Goal: Information Seeking & Learning: Learn about a topic

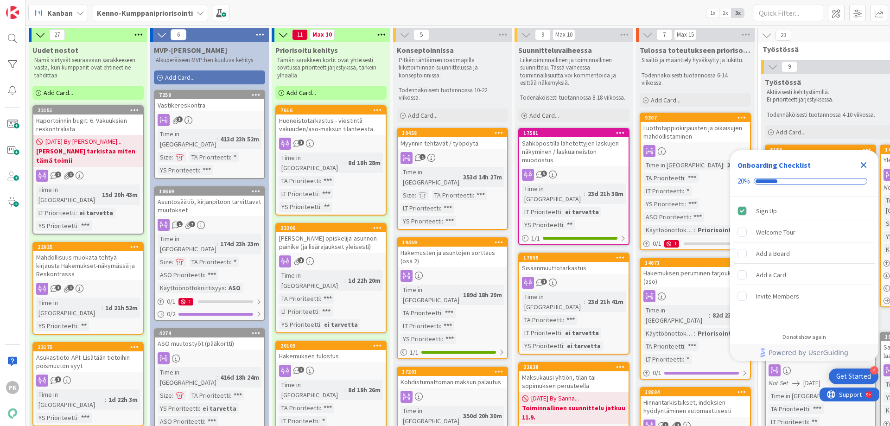
click at [862, 163] on icon "Close Checklist" at bounding box center [864, 165] width 6 height 6
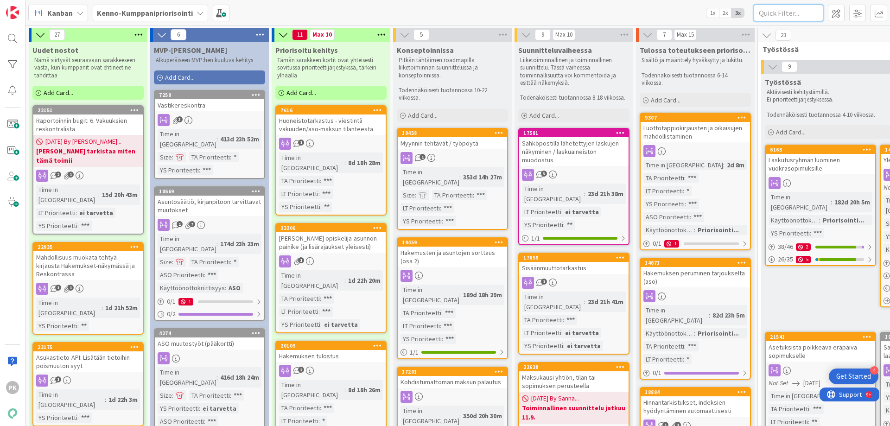
click at [770, 12] on input "text" at bounding box center [789, 13] width 70 height 17
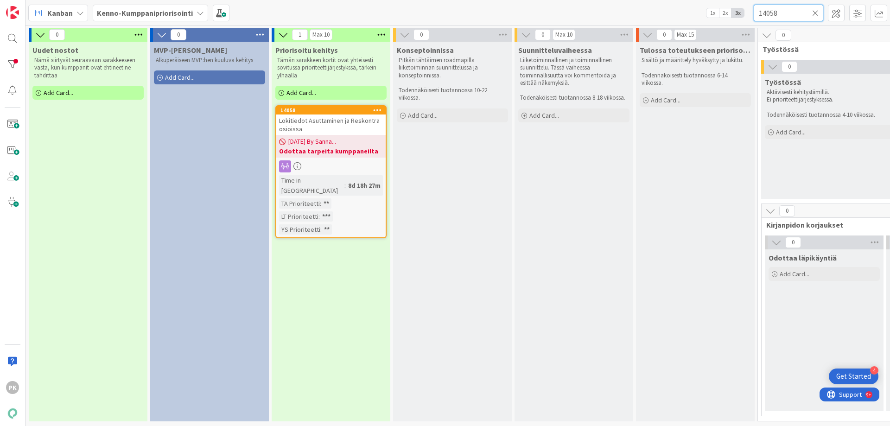
type input "14058"
click at [331, 122] on span "Lokitiedot Asuttaminen ja Reskontra osioissa" at bounding box center [329, 124] width 101 height 17
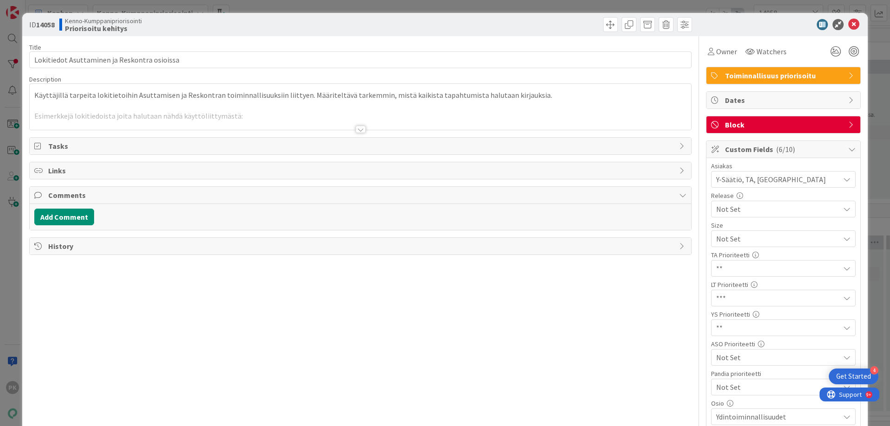
click at [356, 129] on div at bounding box center [361, 129] width 10 height 7
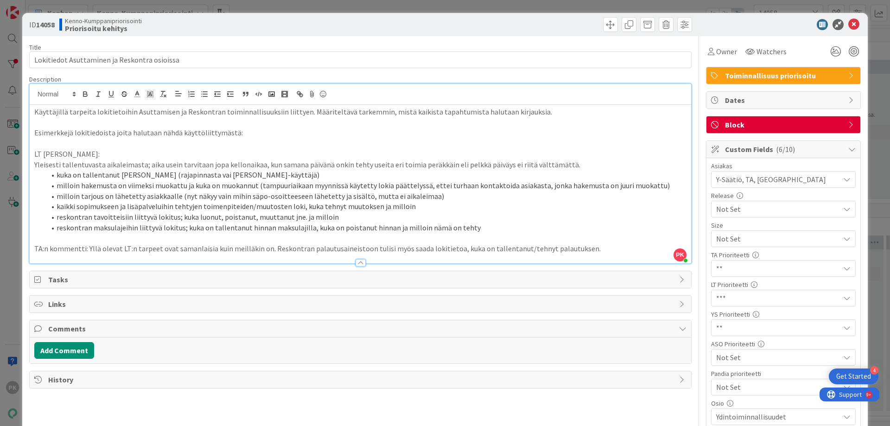
scroll to position [46, 0]
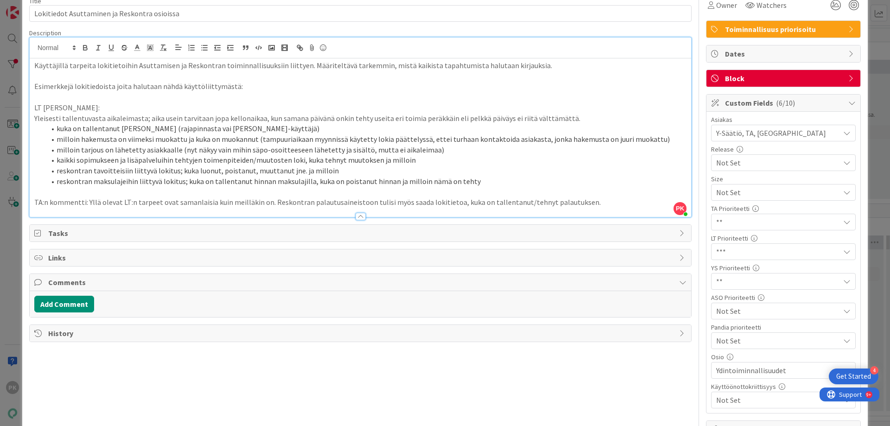
click at [581, 203] on p "TA:n kommentti: Yllä olevat LT:n tarpeet ovat samanlaisia kuin meilläkin on. Re…" at bounding box center [360, 202] width 652 height 11
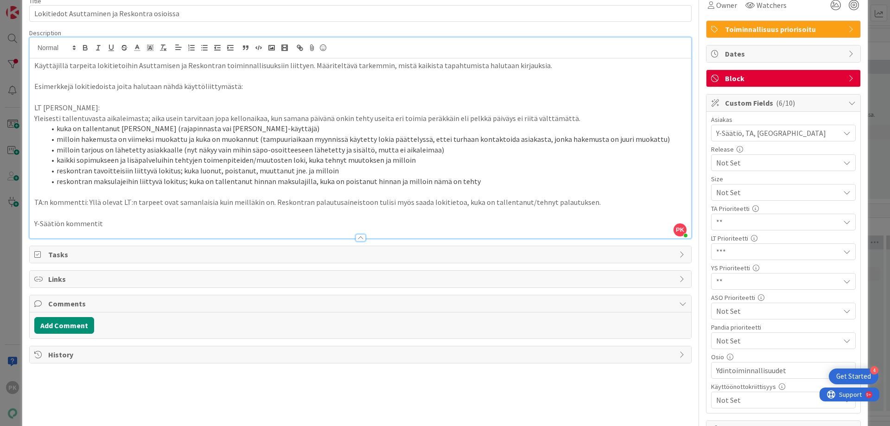
click at [109, 224] on p "Y-Säätiön kommentit" at bounding box center [360, 223] width 652 height 11
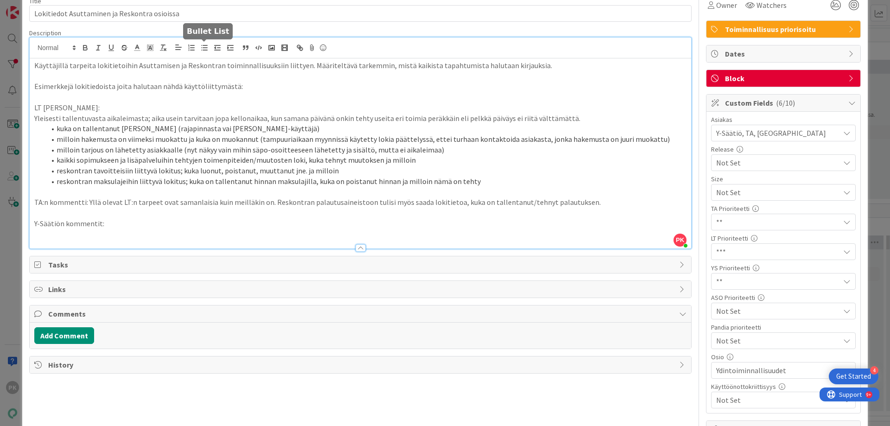
click at [204, 47] on icon "button" at bounding box center [204, 48] width 8 height 8
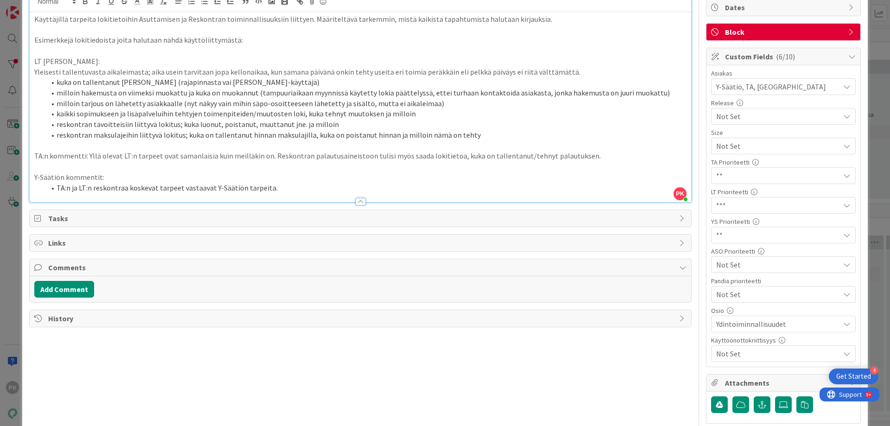
click at [278, 187] on li "TA:n ja LT:n reskontraa koskevat tarpeet vastaavat Y-Säätiön tarpeita." at bounding box center [365, 188] width 641 height 11
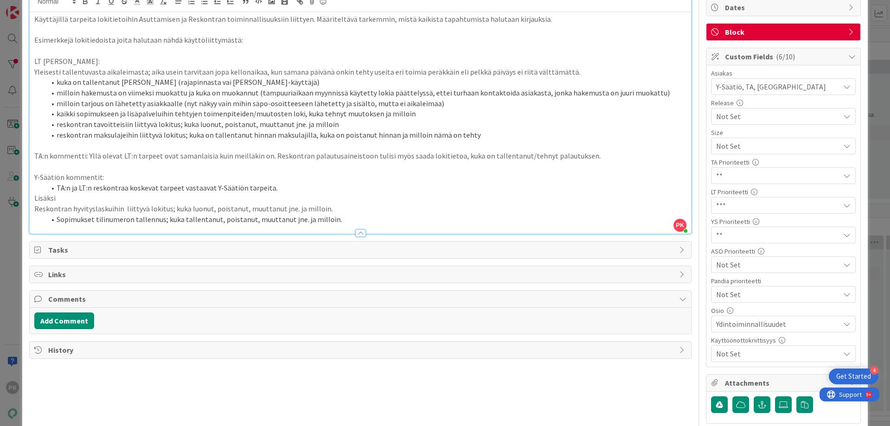
click at [35, 209] on p "Reskontran hyvityslaskuihin liittyvä lokitus; kuka luonut, poistanut, muuttanut…" at bounding box center [360, 208] width 652 height 11
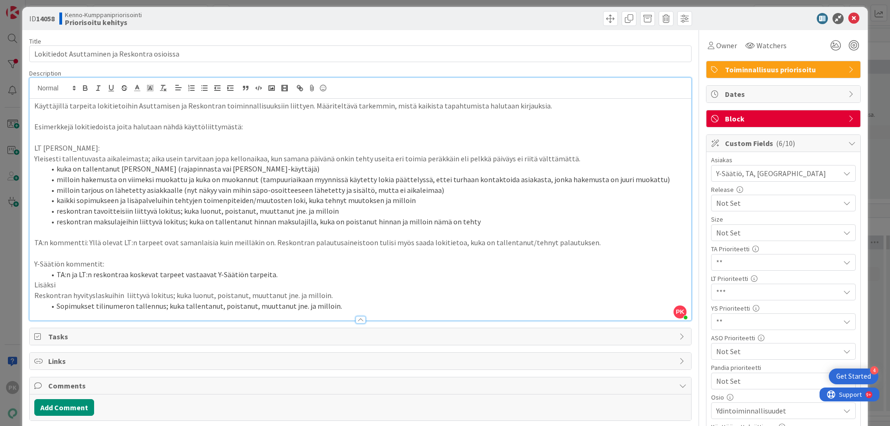
scroll to position [0, 0]
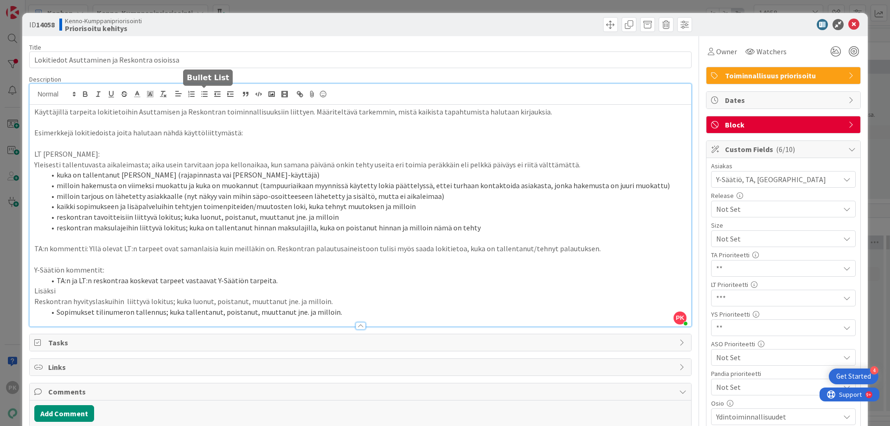
click at [205, 95] on icon "button" at bounding box center [204, 94] width 8 height 8
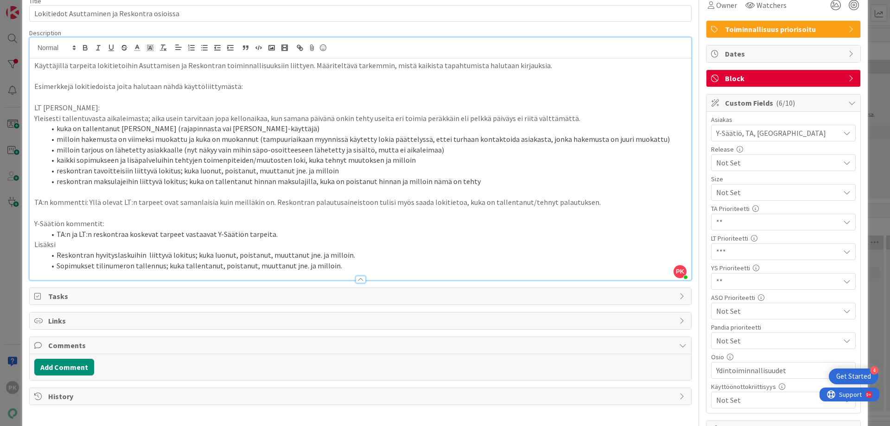
click at [106, 224] on p "Y-Säätiön kommentit:" at bounding box center [360, 223] width 652 height 11
click at [33, 242] on div "Käyttäjillä tarpeita lokitietoihin Asuttamisen ja Reskontran toiminnallisuuksii…" at bounding box center [360, 169] width 661 height 222
click at [102, 224] on p "Y-Säätiön kommentit" at bounding box center [360, 223] width 652 height 11
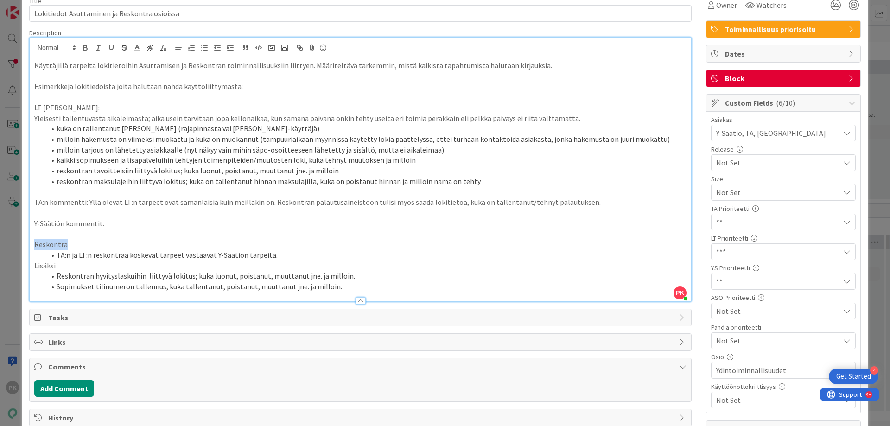
drag, startPoint x: 68, startPoint y: 241, endPoint x: 35, endPoint y: 241, distance: 32.9
click at [35, 241] on p "Reskontra" at bounding box center [360, 244] width 652 height 11
click at [86, 49] on icon "button" at bounding box center [85, 48] width 8 height 8
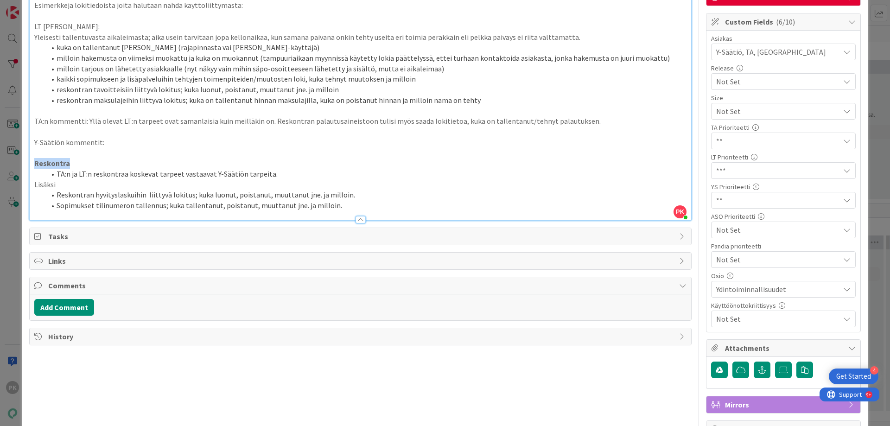
scroll to position [139, 0]
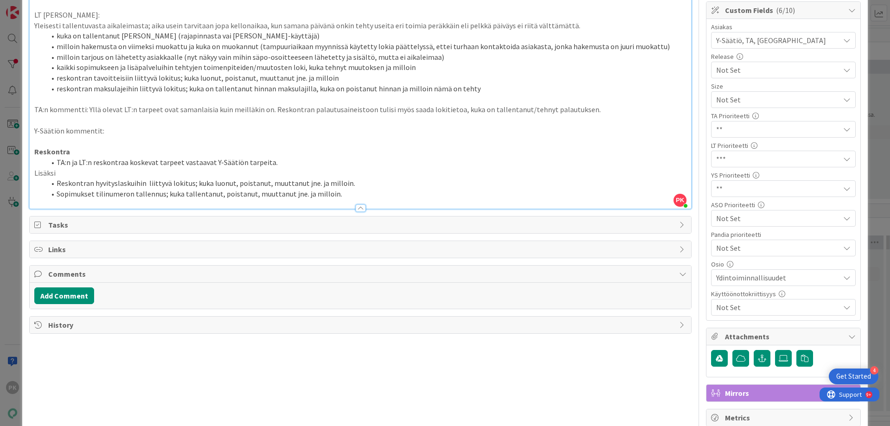
click at [34, 174] on p "Lisäksi" at bounding box center [360, 173] width 652 height 11
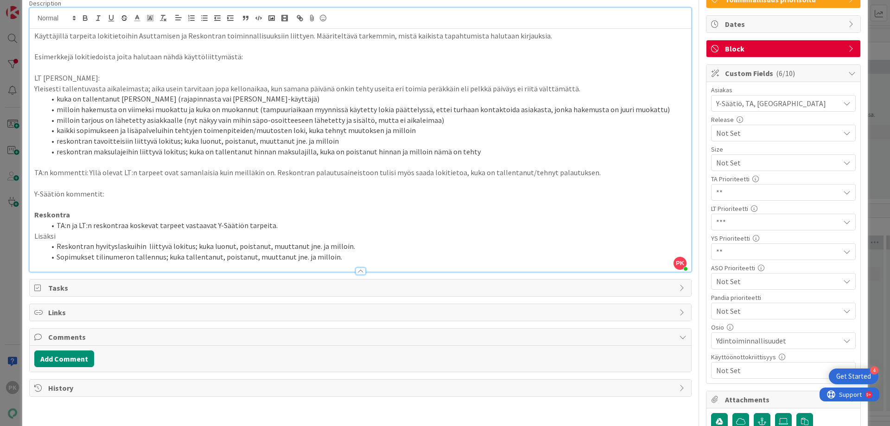
scroll to position [0, 0]
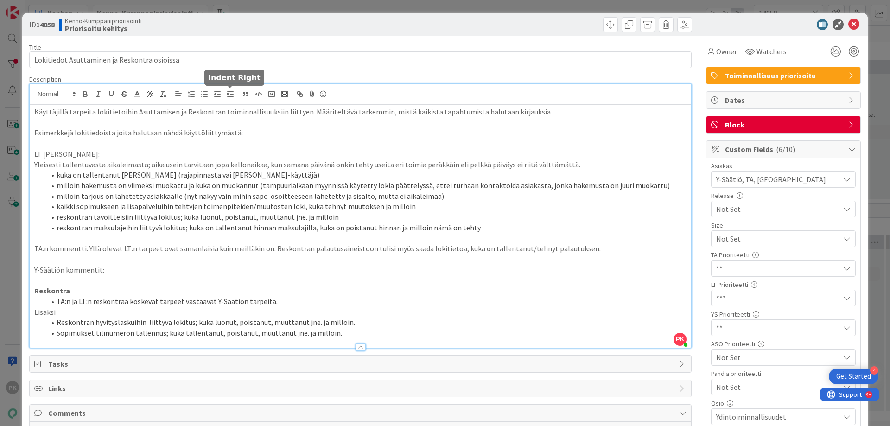
click at [229, 93] on icon "button" at bounding box center [230, 94] width 8 height 8
click at [92, 311] on p "Lisäksi" at bounding box center [360, 312] width 652 height 11
click at [848, 24] on icon at bounding box center [853, 24] width 11 height 11
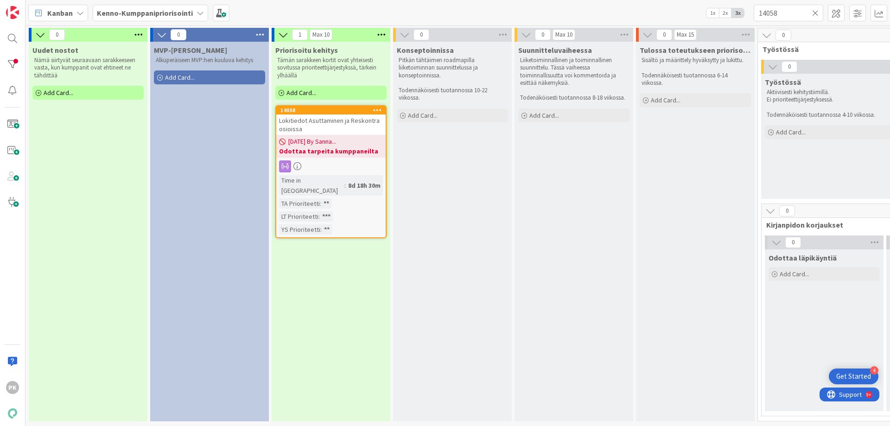
click at [314, 126] on div "Lokitiedot Asuttaminen ja Reskontra osioissa" at bounding box center [330, 124] width 109 height 20
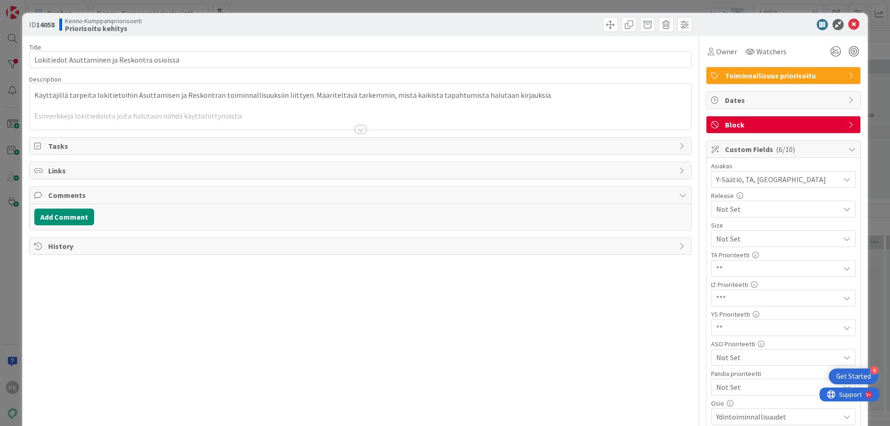
click at [357, 130] on div at bounding box center [361, 129] width 10 height 7
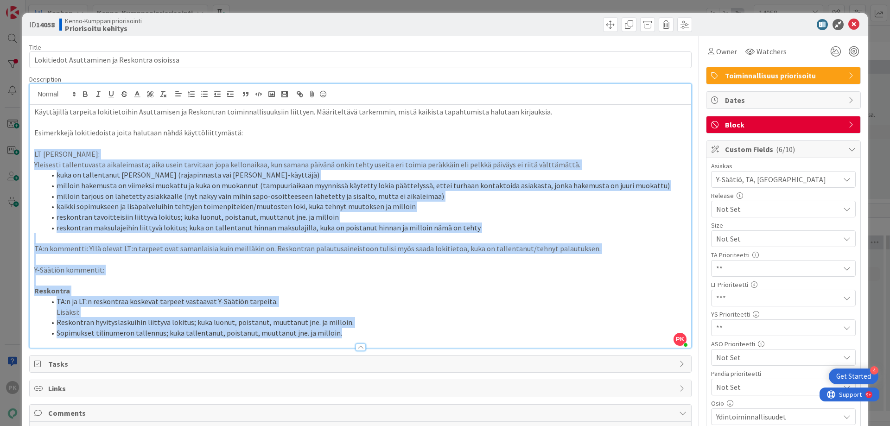
drag, startPoint x: 32, startPoint y: 153, endPoint x: 520, endPoint y: 336, distance: 520.3
click at [520, 336] on div "Käyttäjillä tarpeita lokitietoihin Asuttamisen ja Reskontran toiminnallisuuksii…" at bounding box center [360, 226] width 661 height 243
copy div "LO ipsumdo: Sitametco adipiscingeli seddoeiusmod; temp incid utlaboree dolo mag…"
